Goal: Navigation & Orientation: Find specific page/section

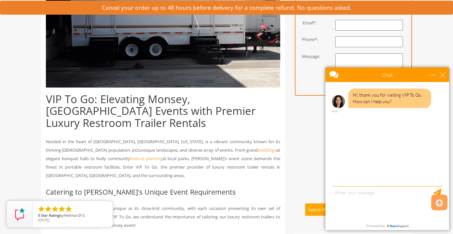
scroll to position [218, 0]
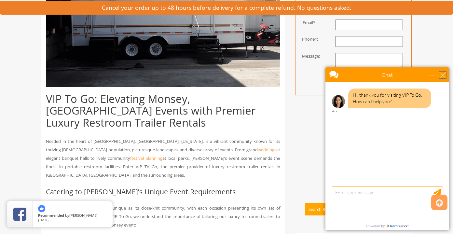
click at [442, 74] on div "close" at bounding box center [443, 75] width 7 height 7
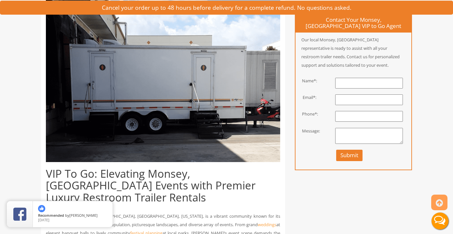
scroll to position [0, 0]
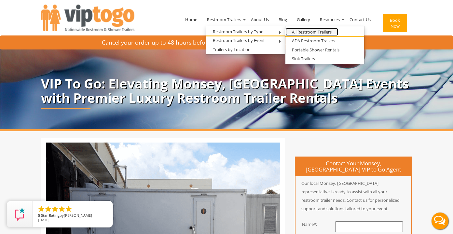
click at [304, 33] on link "All Restroom Trailers" at bounding box center [312, 32] width 53 height 8
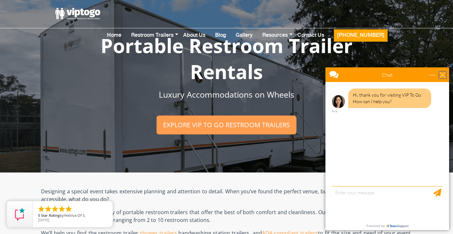
click at [443, 74] on div "close" at bounding box center [443, 75] width 7 height 7
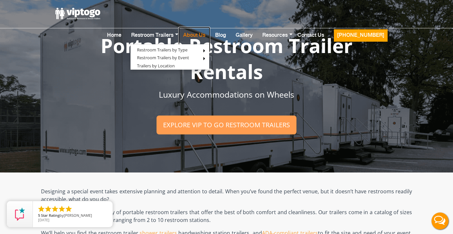
click at [210, 27] on link "About Us" at bounding box center [194, 40] width 32 height 26
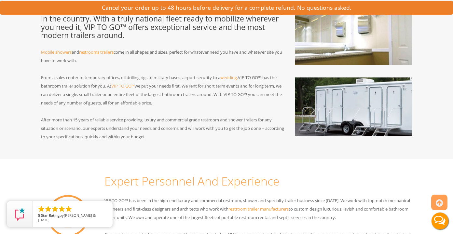
scroll to position [60, 0]
